Goal: Task Accomplishment & Management: Complete application form

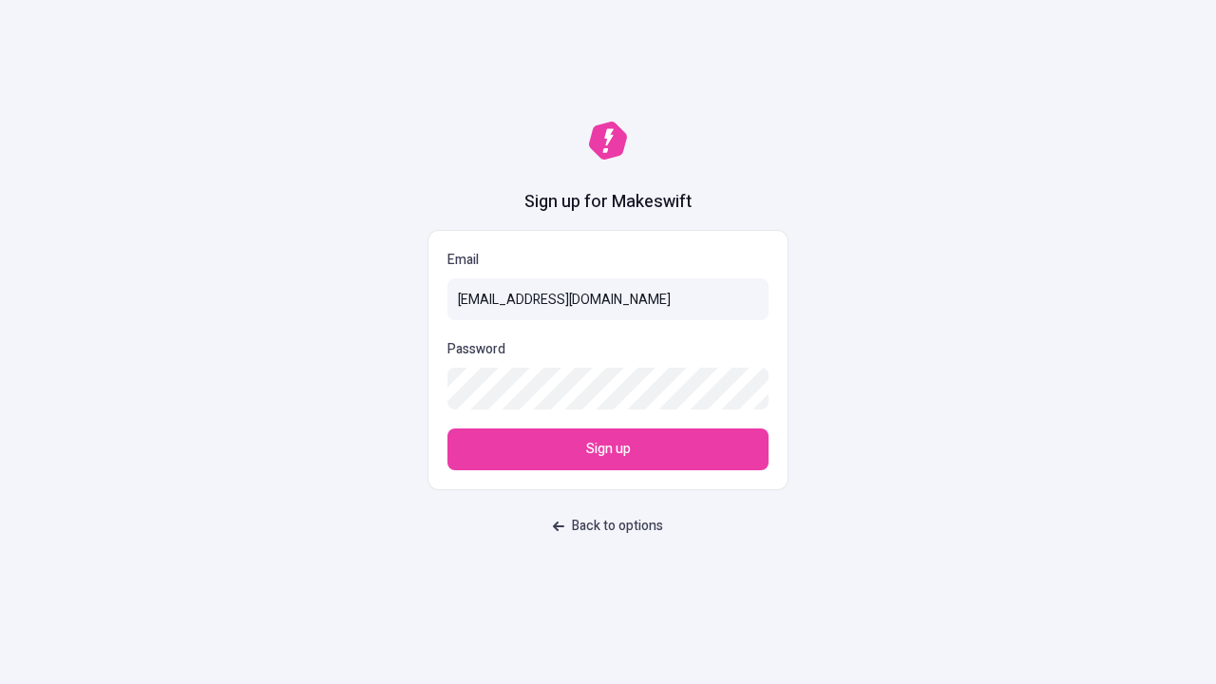
type input "[EMAIL_ADDRESS][DOMAIN_NAME]"
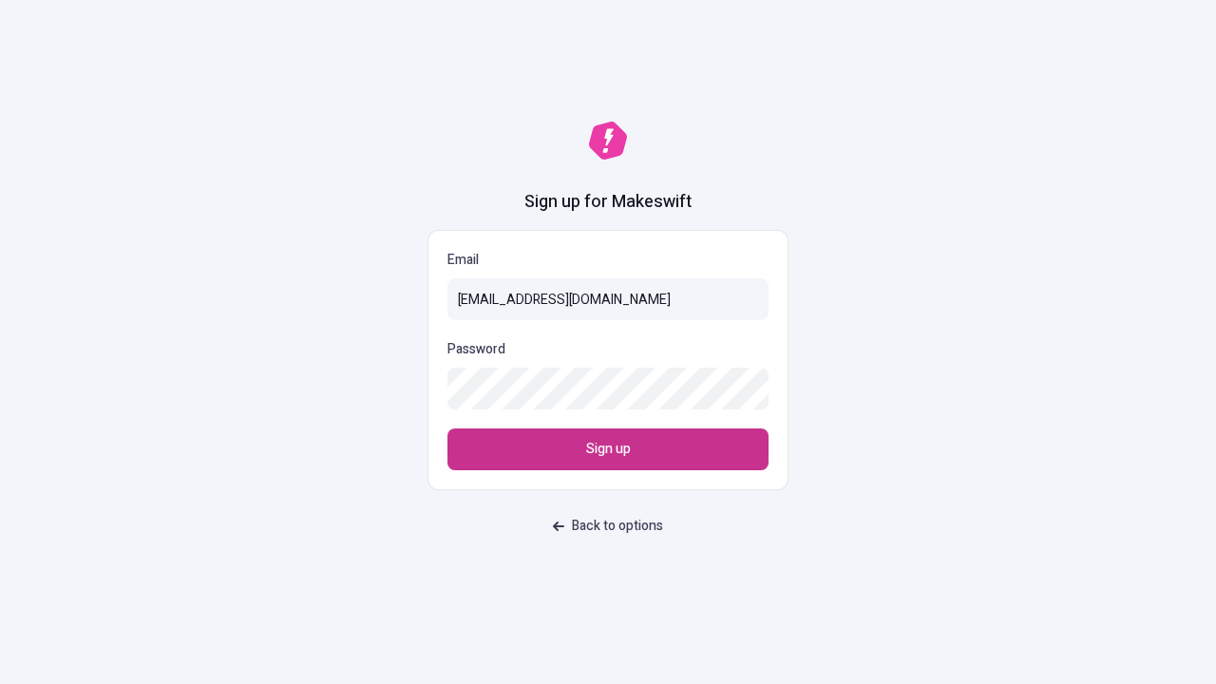
click at [608, 449] on span "Sign up" at bounding box center [608, 449] width 45 height 21
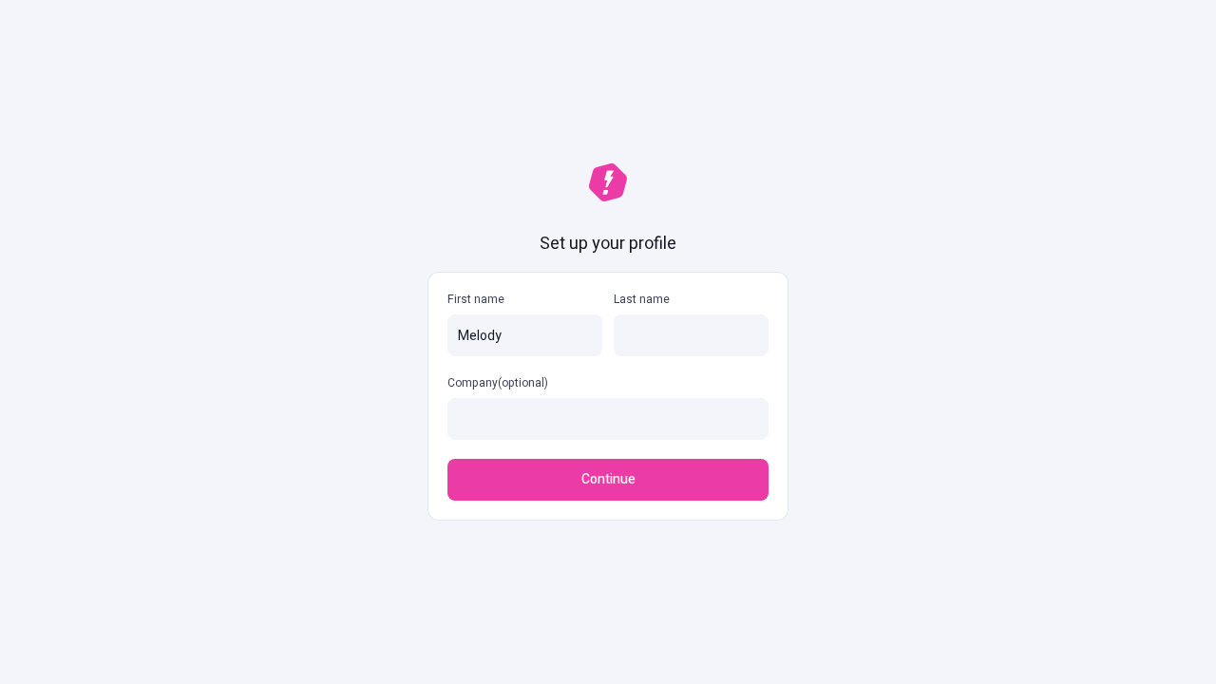
type input "Melody"
type input "[PERSON_NAME]"
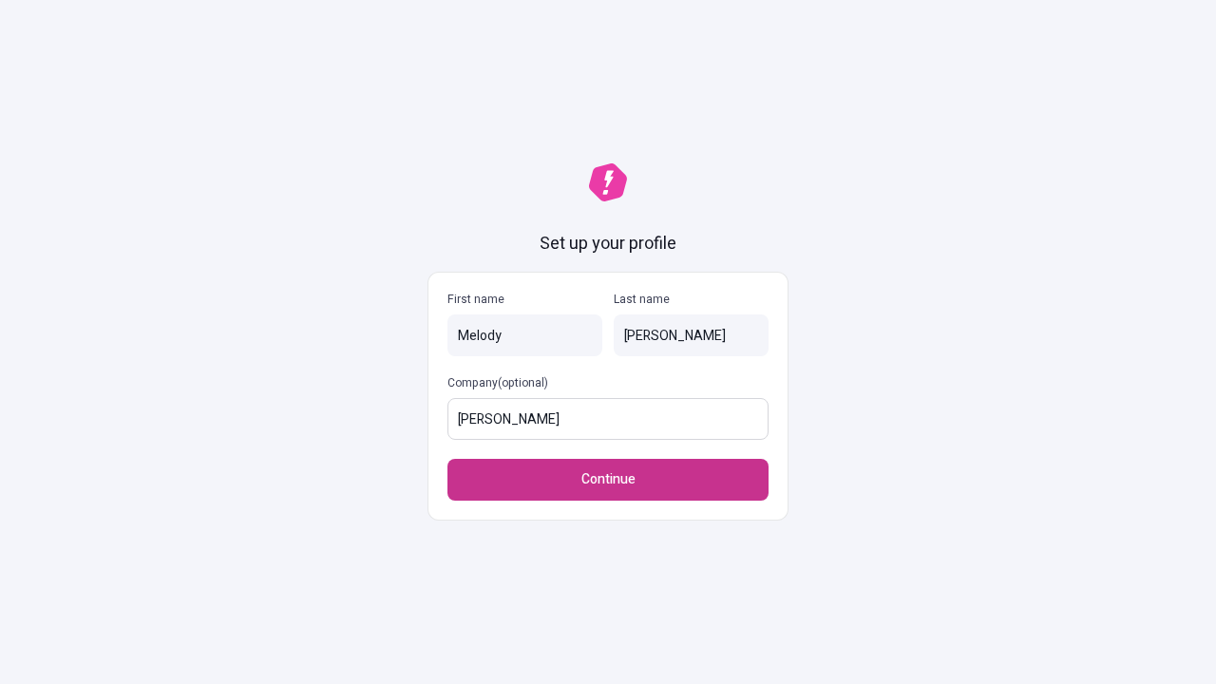
type input "[PERSON_NAME]"
click at [608, 480] on span "Continue" at bounding box center [608, 479] width 54 height 21
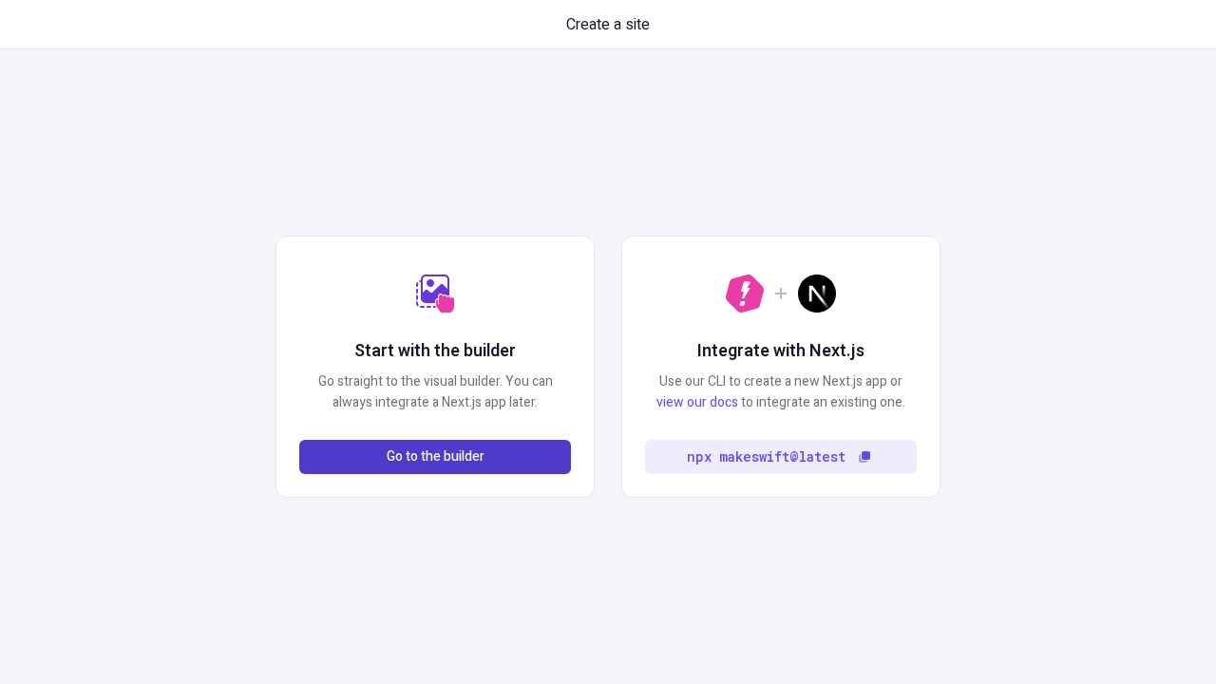
click at [435, 457] on span "Go to the builder" at bounding box center [436, 456] width 98 height 21
